Goal: Information Seeking & Learning: Learn about a topic

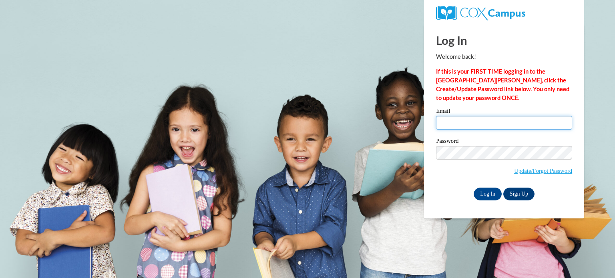
drag, startPoint x: 465, startPoint y: 121, endPoint x: 464, endPoint y: 129, distance: 7.8
click at [465, 121] on input "Email" at bounding box center [504, 123] width 136 height 14
type input "azak@wivcs.org"
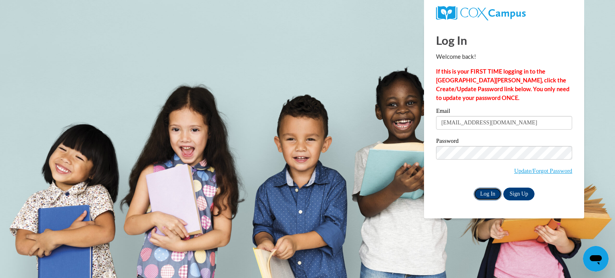
drag, startPoint x: 484, startPoint y: 193, endPoint x: 486, endPoint y: 188, distance: 5.4
click at [484, 193] on input "Log In" at bounding box center [487, 194] width 28 height 13
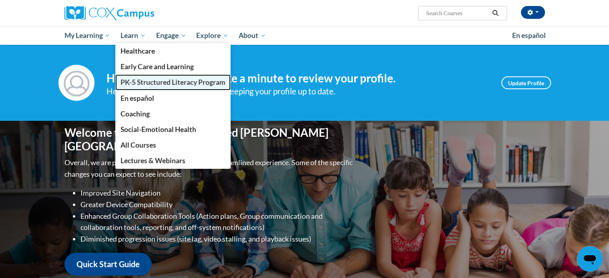
click at [144, 79] on span "PK-5 Structured Literacy Program" at bounding box center [172, 82] width 105 height 8
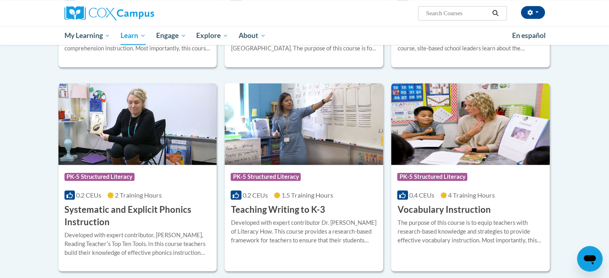
scroll to position [840, 0]
